Goal: Information Seeking & Learning: Learn about a topic

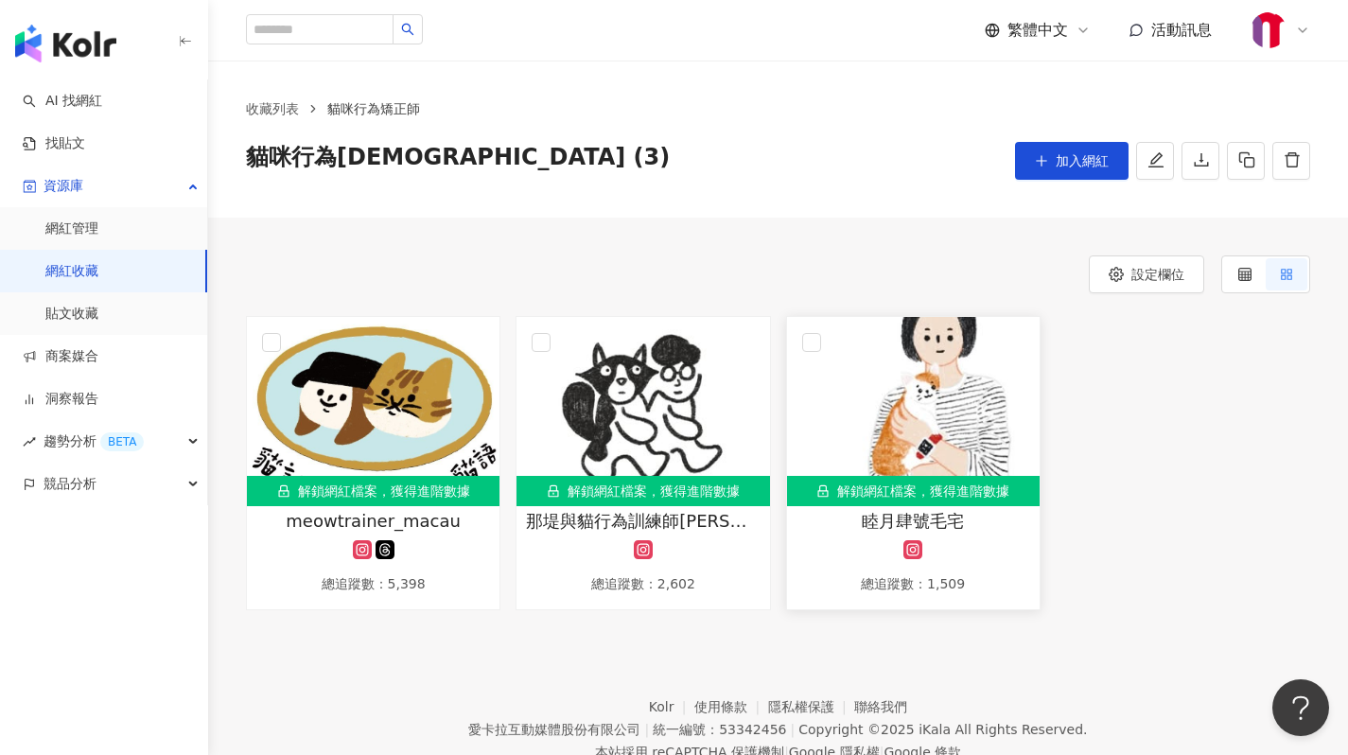
click at [816, 370] on img at bounding box center [913, 411] width 253 height 189
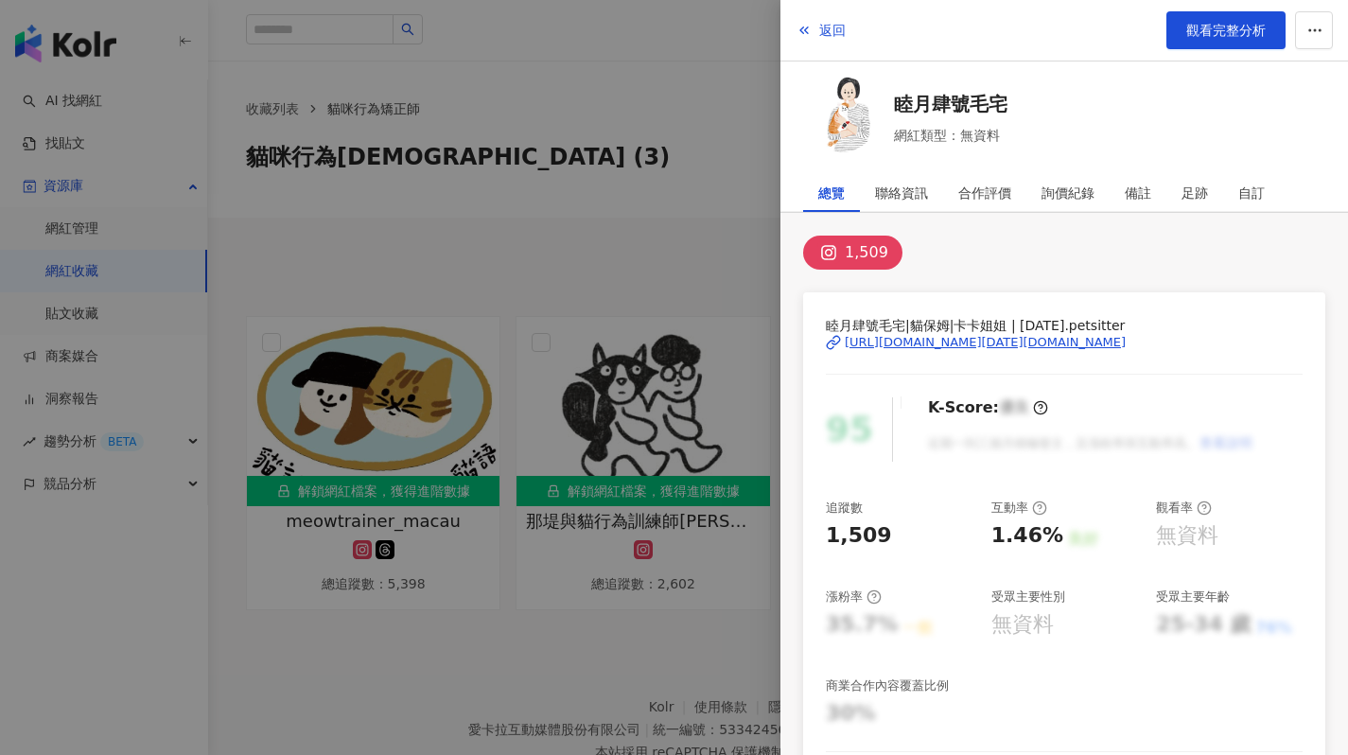
click at [911, 339] on div "[URL][DOMAIN_NAME][DATE][DOMAIN_NAME]" at bounding box center [985, 342] width 281 height 17
click at [683, 188] on div at bounding box center [674, 377] width 1348 height 755
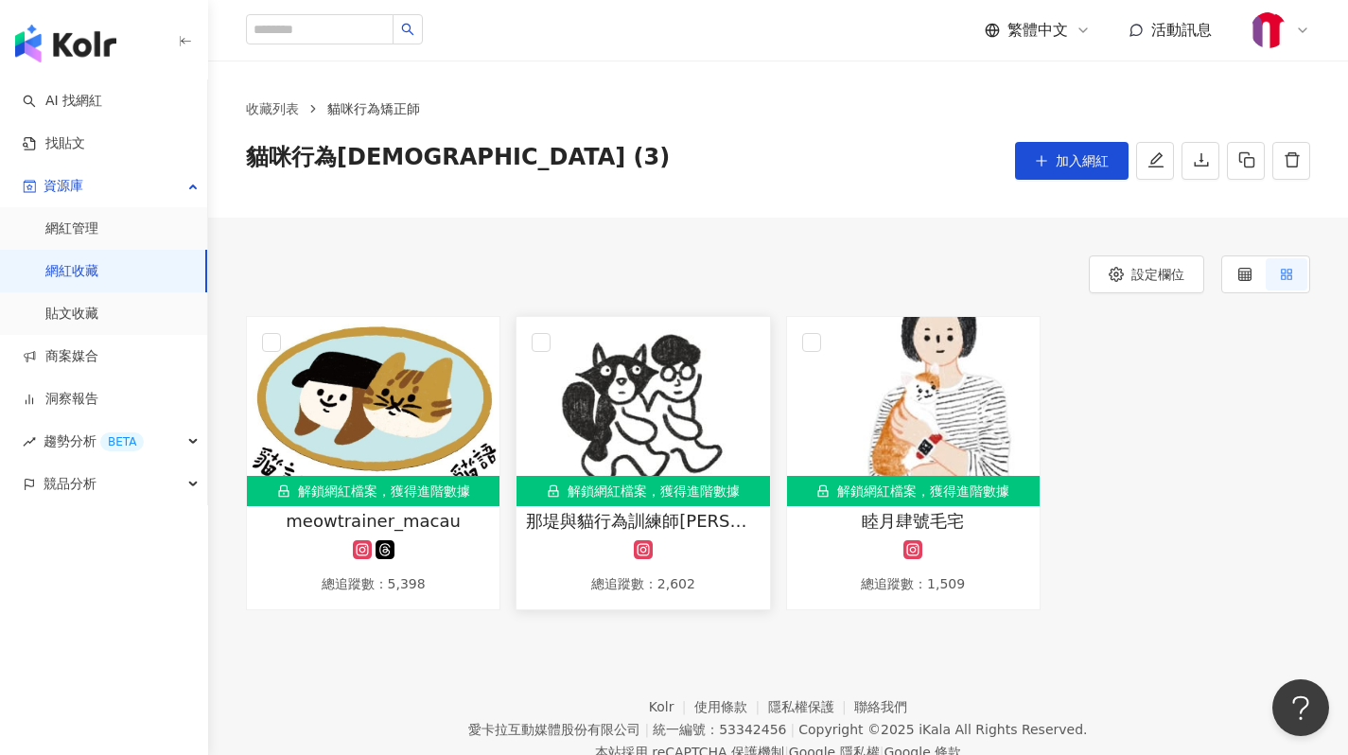
click at [640, 445] on img at bounding box center [642, 411] width 253 height 189
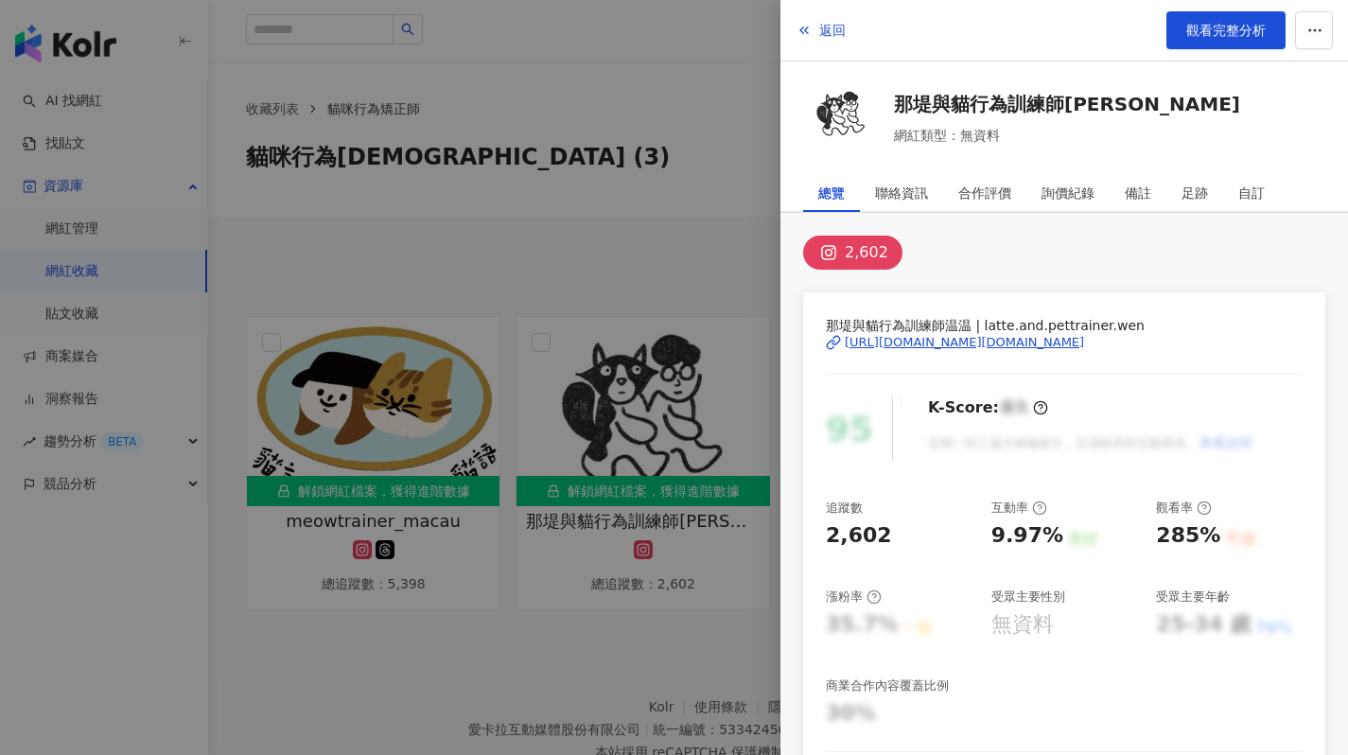
click at [950, 343] on div "[URL][DOMAIN_NAME][DOMAIN_NAME]" at bounding box center [964, 342] width 239 height 17
click at [434, 360] on div at bounding box center [674, 377] width 1348 height 755
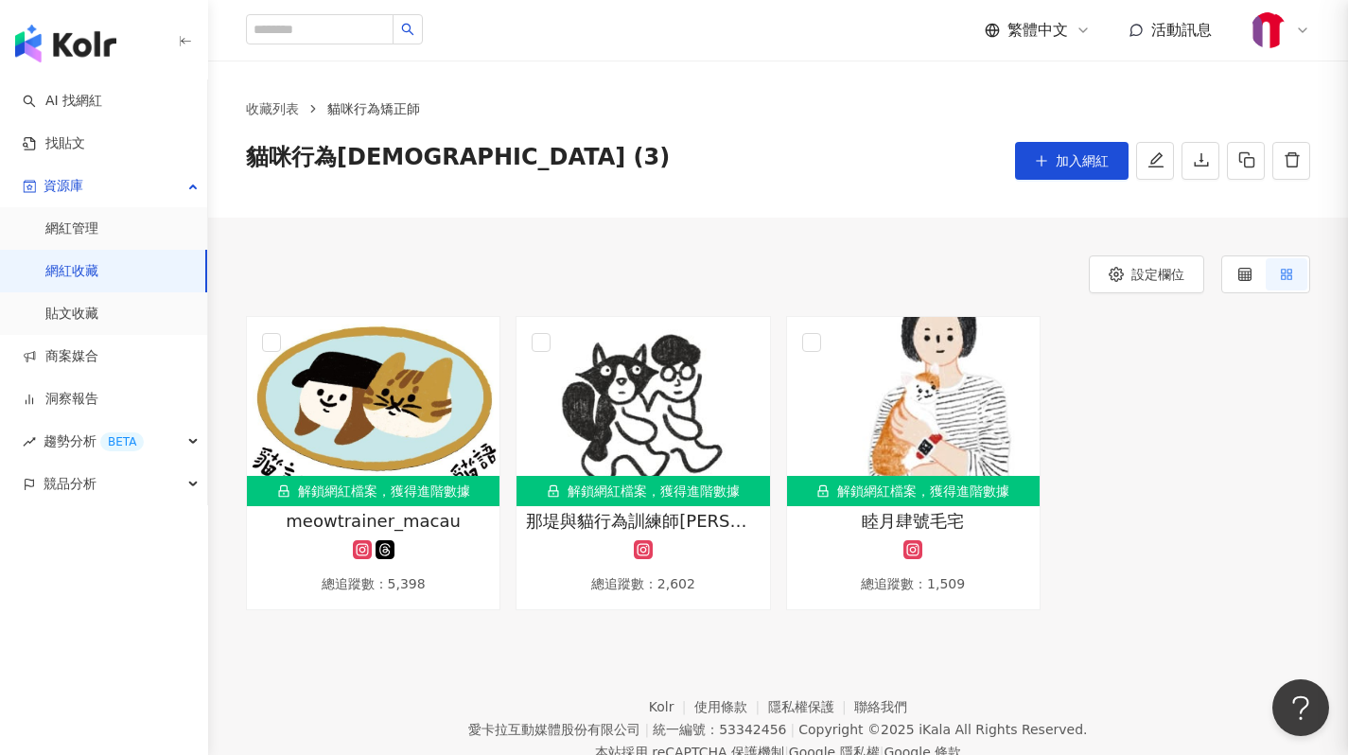
click at [434, 360] on div at bounding box center [674, 377] width 1348 height 755
click at [434, 360] on img at bounding box center [373, 411] width 253 height 189
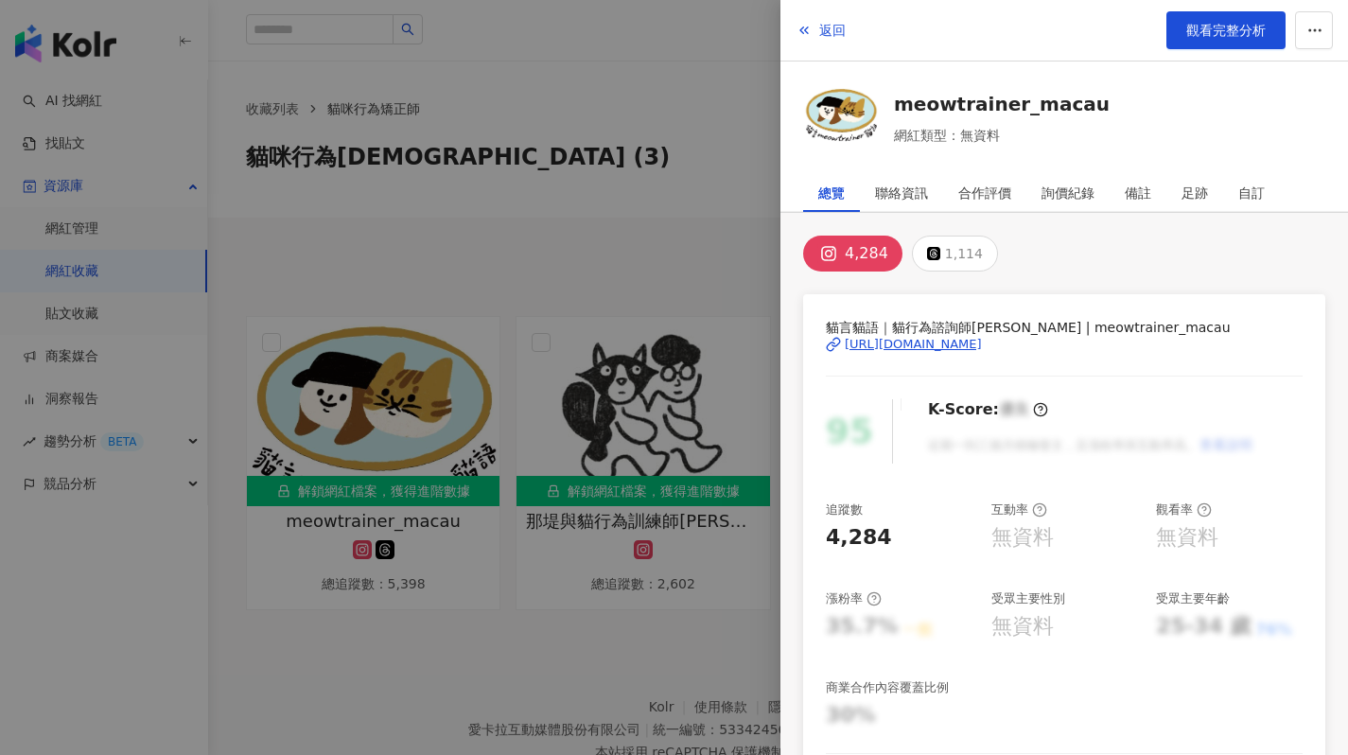
click at [899, 345] on div "[URL][DOMAIN_NAME]" at bounding box center [913, 344] width 137 height 17
